Goal: Task Accomplishment & Management: Manage account settings

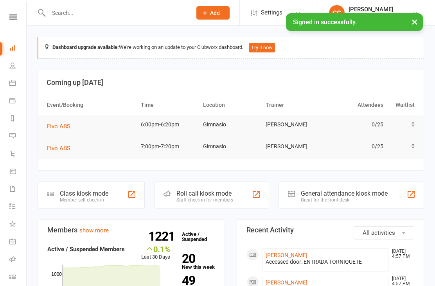
click at [145, 7] on input "text" at bounding box center [116, 12] width 140 height 11
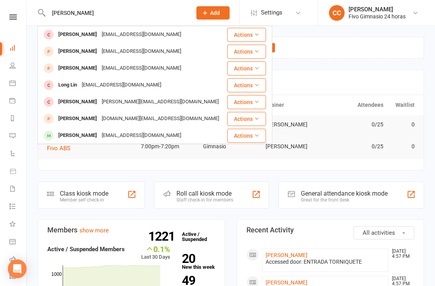
type input "[PERSON_NAME]"
click at [147, 38] on div "[PERSON_NAME] [EMAIL_ADDRESS][DOMAIN_NAME]" at bounding box center [119, 34] width 127 height 11
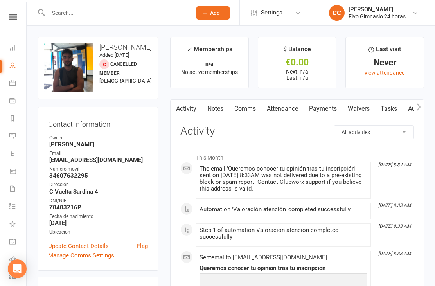
click at [350, 111] on link "Waivers" at bounding box center [358, 109] width 33 height 18
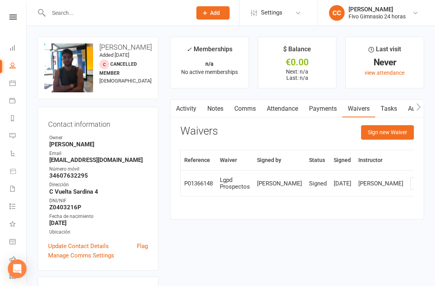
click at [370, 138] on button "Sign new Waiver" at bounding box center [387, 132] width 53 height 14
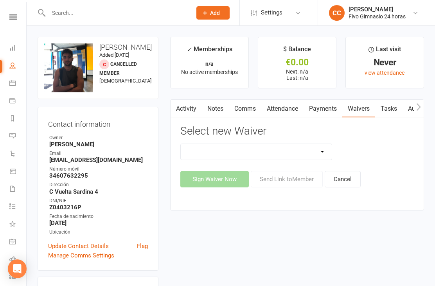
click at [272, 152] on select "Actualización De Datos De Pago Alta Online Certificación Finalización Contrato …" at bounding box center [256, 152] width 151 height 16
select select "1939"
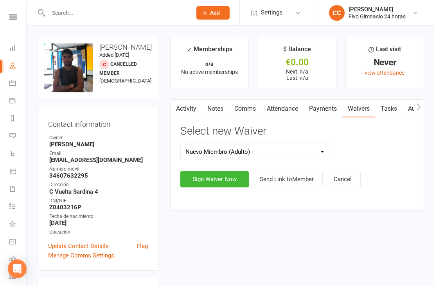
click at [201, 183] on button "Sign Waiver Now" at bounding box center [214, 179] width 68 height 16
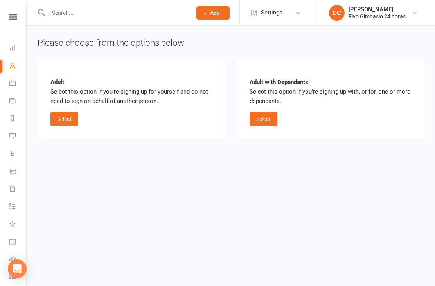
click at [65, 112] on button "Select" at bounding box center [64, 119] width 28 height 14
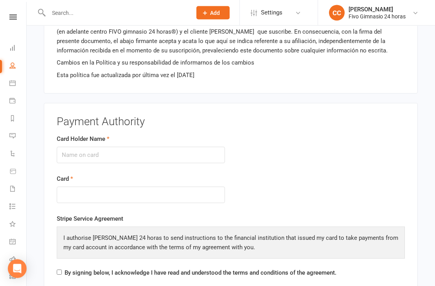
scroll to position [816, 0]
click at [74, 156] on input "Card Holder Name" at bounding box center [141, 155] width 168 height 16
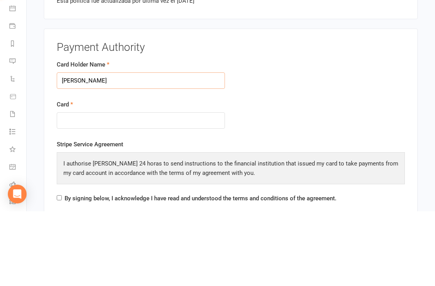
type input "[PERSON_NAME]"
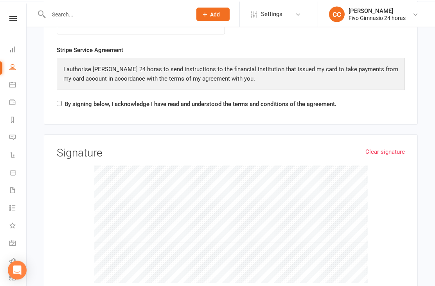
scroll to position [1007, 0]
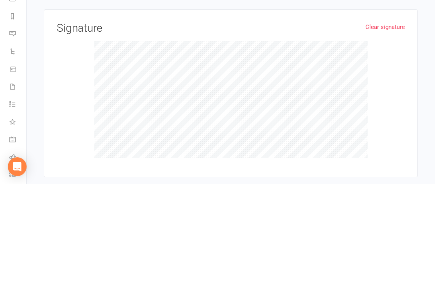
click at [381, 124] on link "Clear signature" at bounding box center [384, 128] width 39 height 9
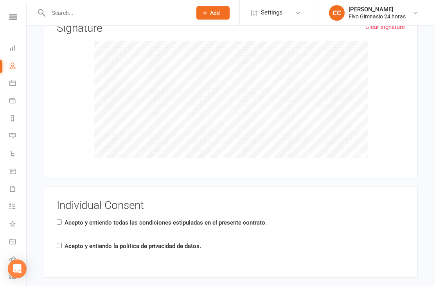
click at [385, 20] on link "CC [PERSON_NAME] Fivo Gimnasio 24 horas" at bounding box center [375, 13] width 93 height 16
click at [72, 126] on div at bounding box center [231, 99] width 348 height 117
click at [371, 20] on link "CC [PERSON_NAME] Fivo Gimnasio 24 horas" at bounding box center [375, 13] width 93 height 16
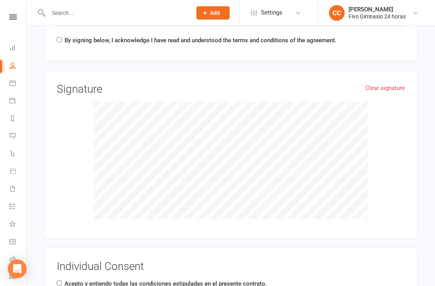
scroll to position [1046, 0]
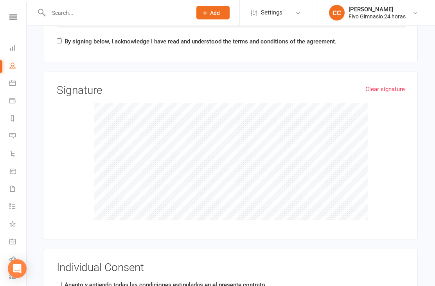
click at [377, 86] on link "Clear signature" at bounding box center [384, 89] width 39 height 9
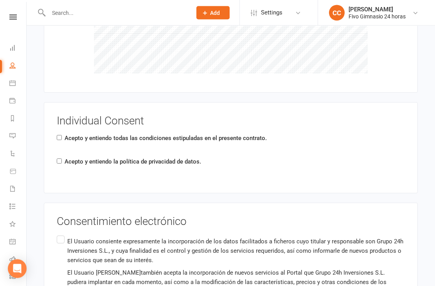
scroll to position [1194, 0]
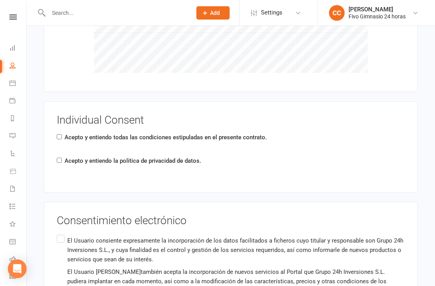
click at [62, 134] on input "Acepto y entiendo todas las condiciones estipuladas en el presente contrato." at bounding box center [59, 136] width 5 height 5
checkbox input "true"
click at [65, 157] on label "Acepto y entiendo la política de privacidad de datos." at bounding box center [132, 160] width 136 height 9
click at [62, 158] on input "Acepto y entiendo la política de privacidad de datos." at bounding box center [59, 160] width 5 height 5
checkbox input "true"
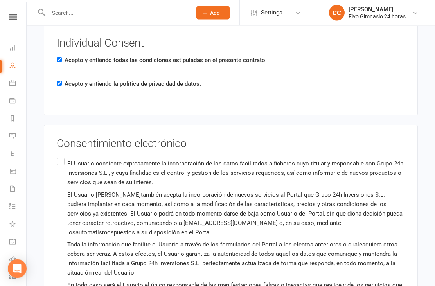
click at [59, 157] on label "El Usuario consiente expresamente la incorporación de los datos facilitados a f…" at bounding box center [231, 229] width 348 height 146
click at [59, 156] on input "El Usuario consiente expresamente la incorporación de los datos facilitados a f…" at bounding box center [59, 156] width 5 height 0
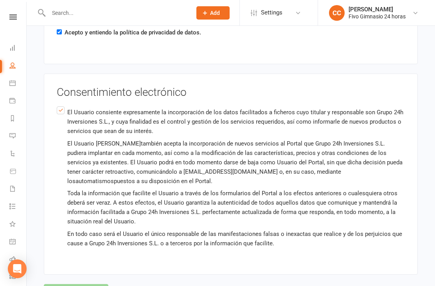
scroll to position [1337, 0]
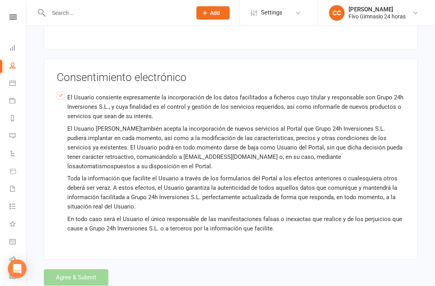
click at [75, 269] on div "Agree & Submit" at bounding box center [231, 277] width 374 height 16
click at [83, 271] on div "Agree & Submit" at bounding box center [231, 277] width 374 height 16
click at [83, 273] on div "Agree & Submit" at bounding box center [231, 277] width 374 height 16
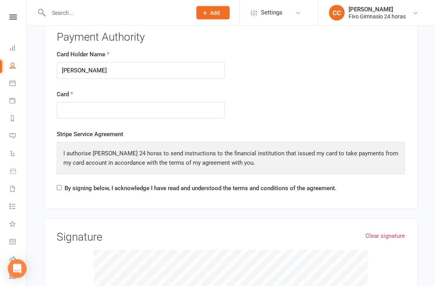
scroll to position [899, 0]
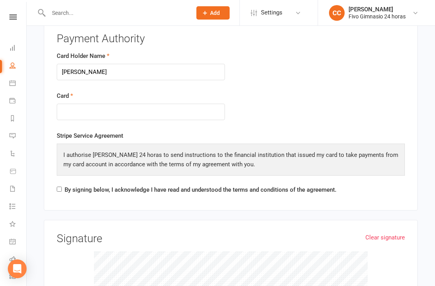
click at [58, 186] on input "By signing below, I acknowledge I have read and understood the terms and condit…" at bounding box center [59, 188] width 5 height 5
checkbox input "true"
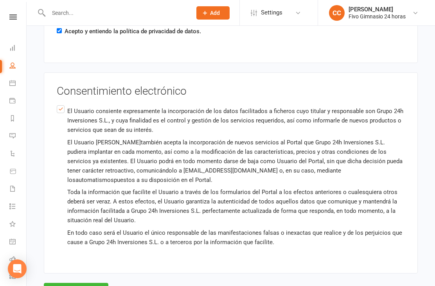
scroll to position [1337, 0]
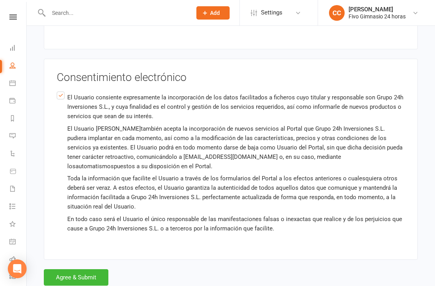
click at [82, 271] on button "Agree & Submit" at bounding box center [76, 277] width 64 height 16
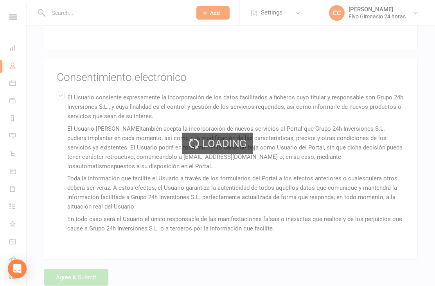
click at [81, 283] on div "Loading" at bounding box center [217, 143] width 435 height 286
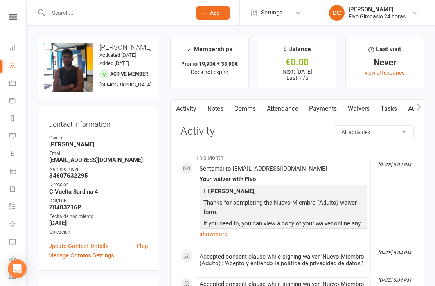
click at [330, 115] on link "Payments" at bounding box center [322, 109] width 39 height 18
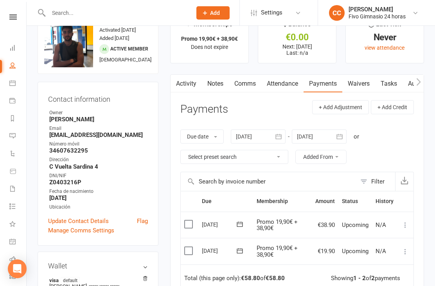
click at [405, 251] on icon at bounding box center [405, 251] width 8 height 8
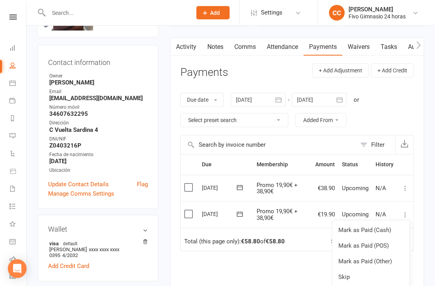
scroll to position [61, 0]
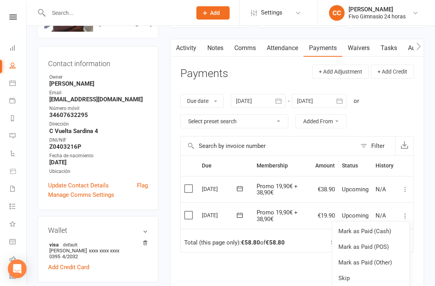
click at [376, 262] on link "Mark as Paid (Other)" at bounding box center [370, 262] width 77 height 16
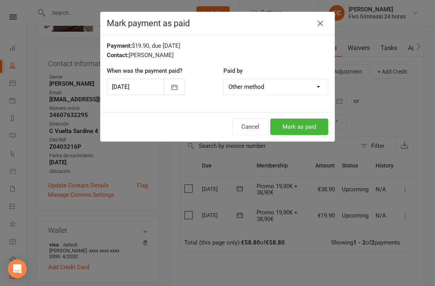
click at [302, 128] on button "Mark as paid" at bounding box center [299, 126] width 58 height 16
